Goal: Transaction & Acquisition: Obtain resource

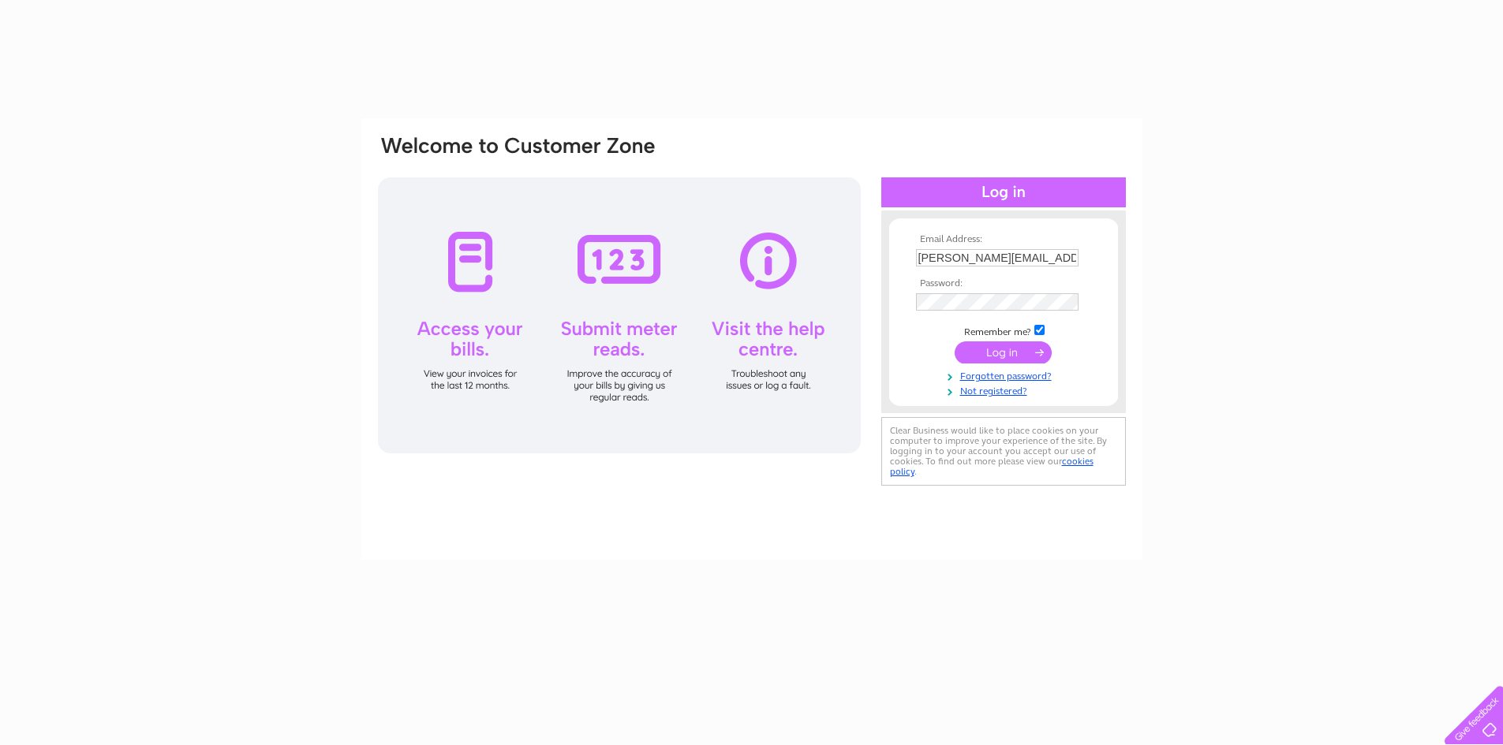
click at [1249, 352] on div "Email Address: [PERSON_NAME][EMAIL_ADDRESS][DOMAIN_NAME] Password: Forgotten pa…" at bounding box center [751, 474] width 1503 height 712
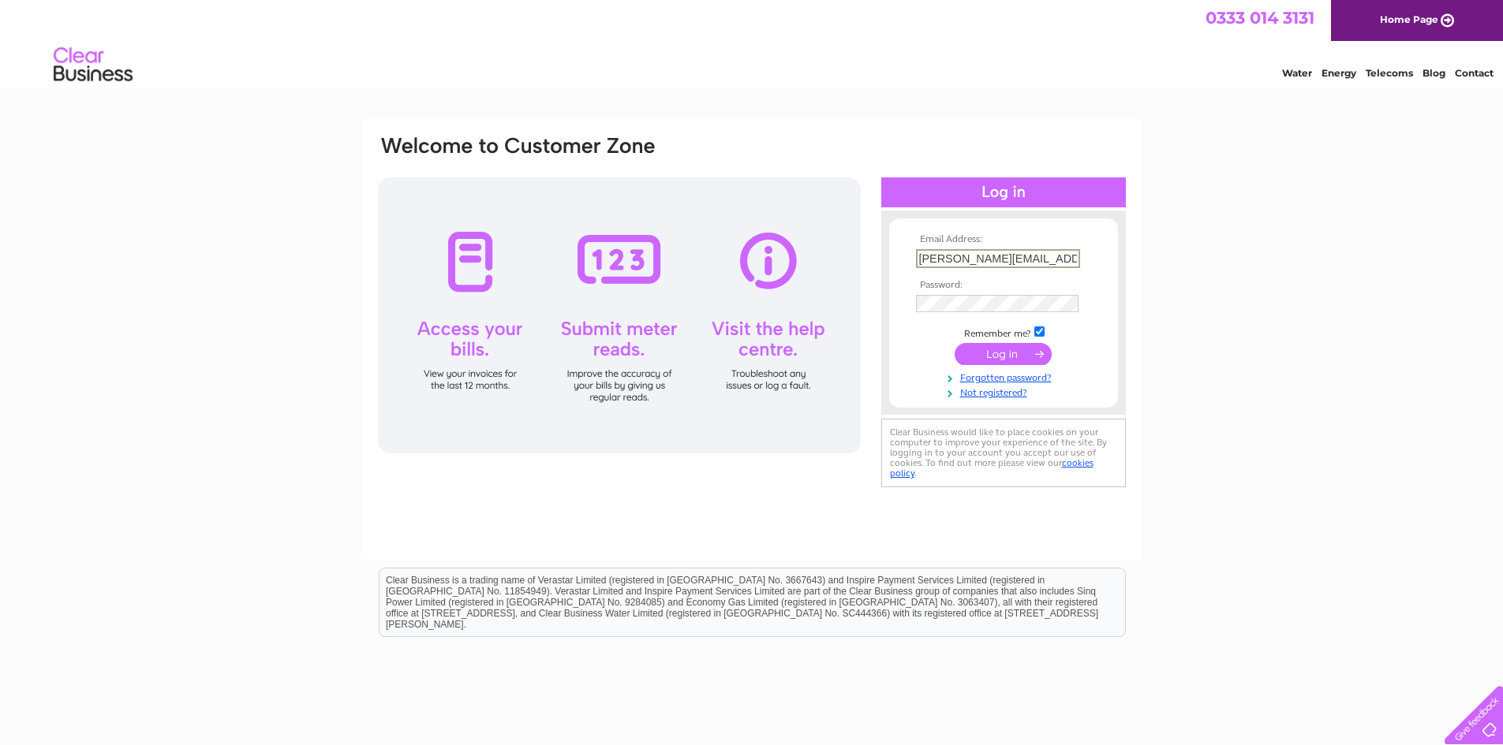
click at [1018, 259] on input "andrew@morarhotel.co.uk" at bounding box center [998, 258] width 164 height 19
type input "paul@morarhotel.co.uk"
click at [993, 349] on input "submit" at bounding box center [1003, 353] width 97 height 22
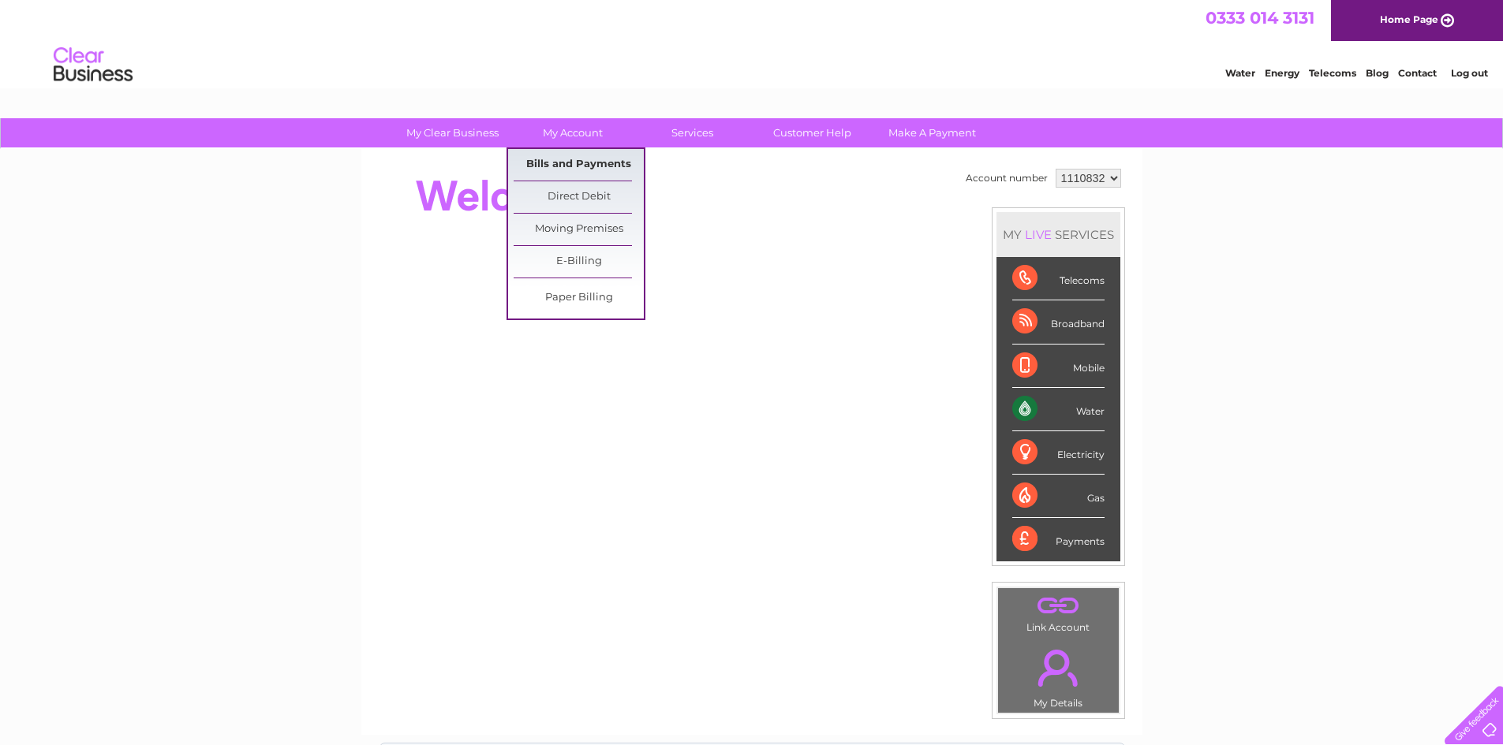
click at [569, 163] on link "Bills and Payments" at bounding box center [579, 165] width 130 height 32
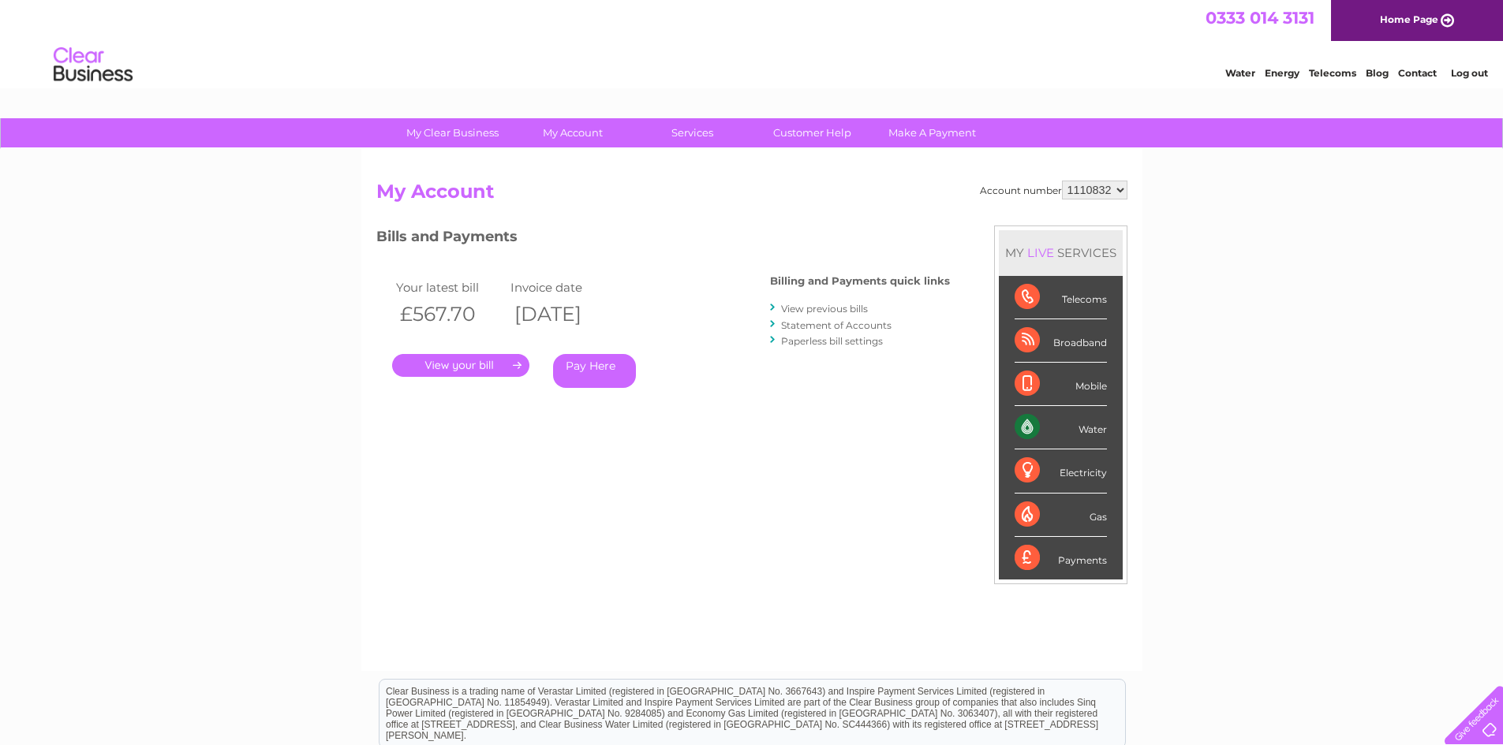
click at [485, 364] on link "." at bounding box center [460, 365] width 137 height 23
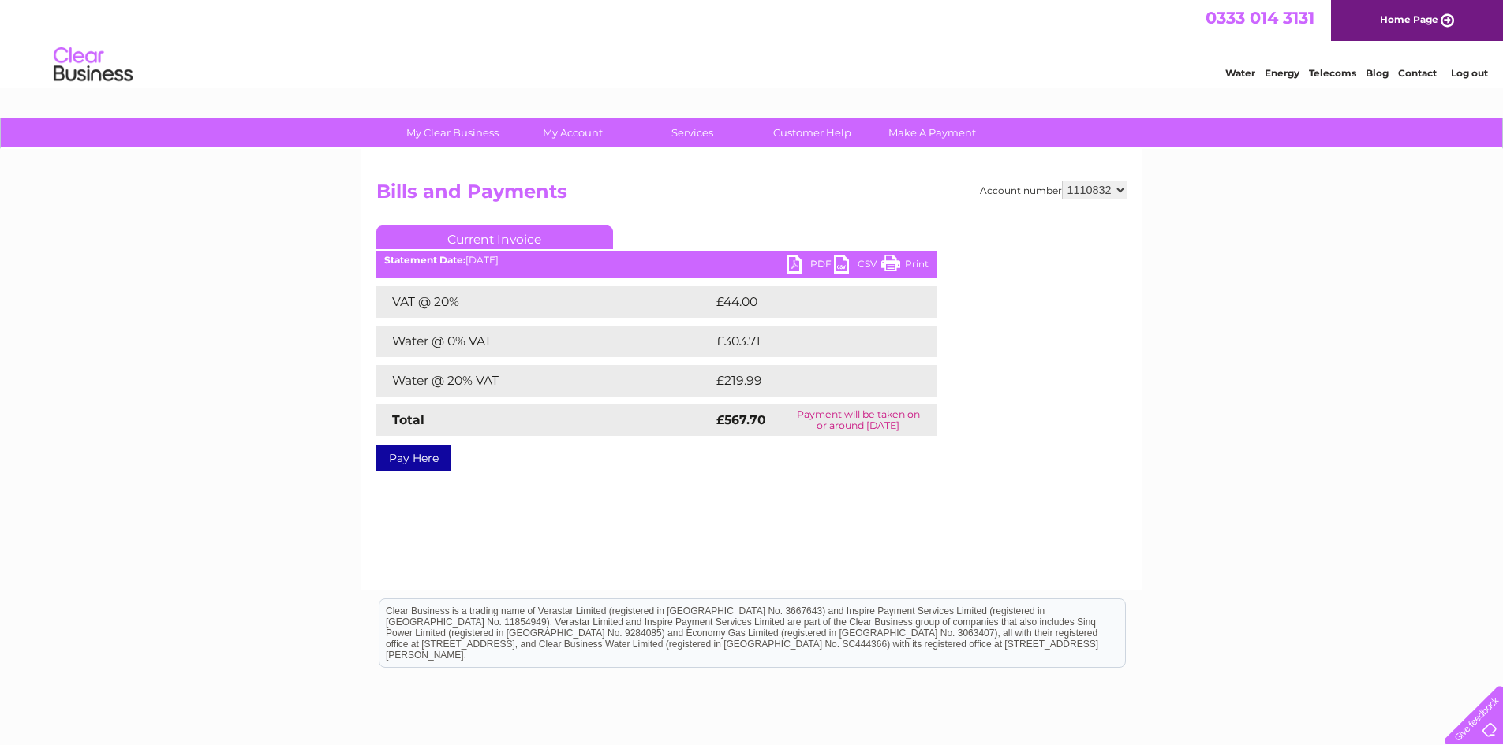
click at [805, 262] on link "PDF" at bounding box center [809, 266] width 47 height 23
